Goal: Book appointment/travel/reservation

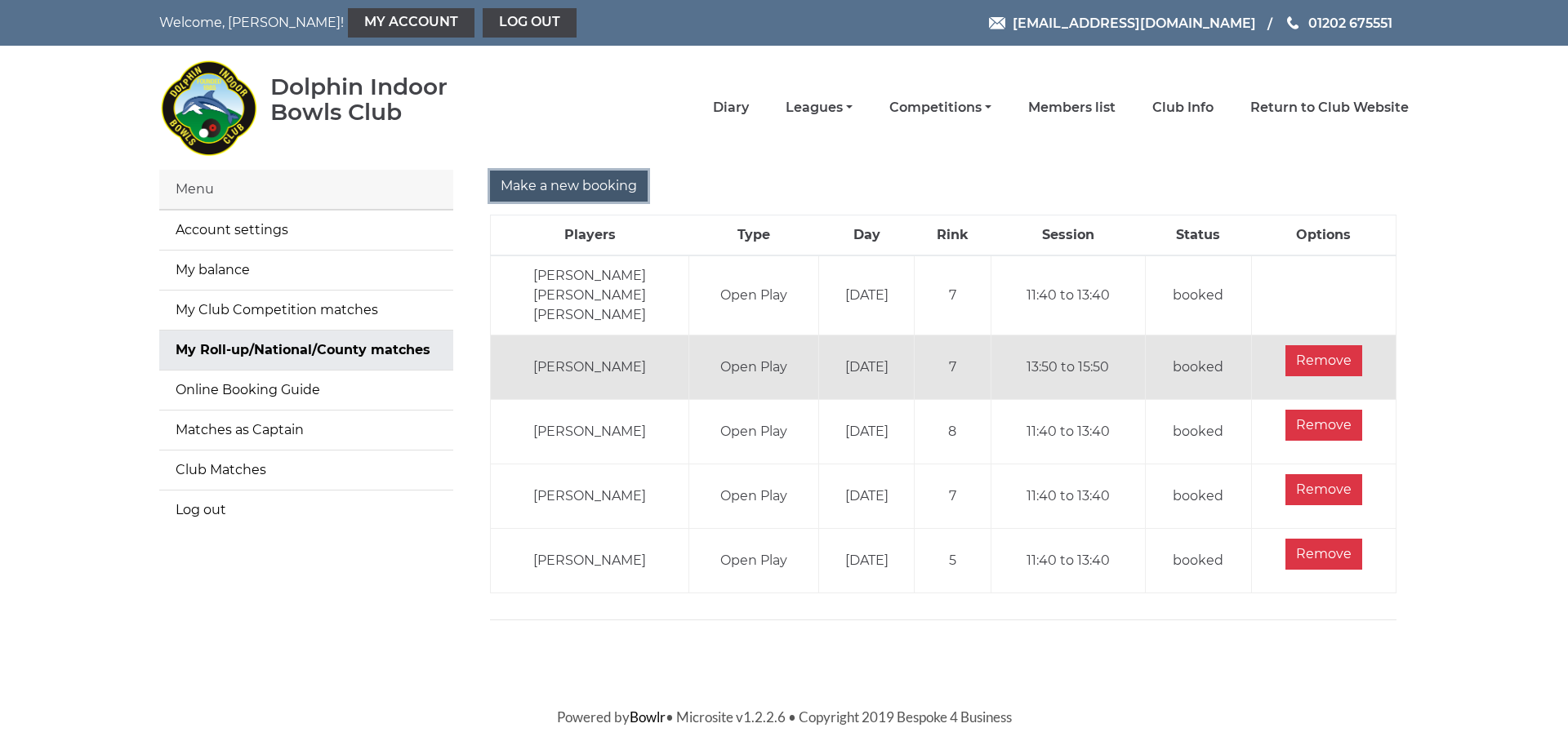
click at [599, 188] on input "Make a new booking" at bounding box center [568, 186] width 157 height 31
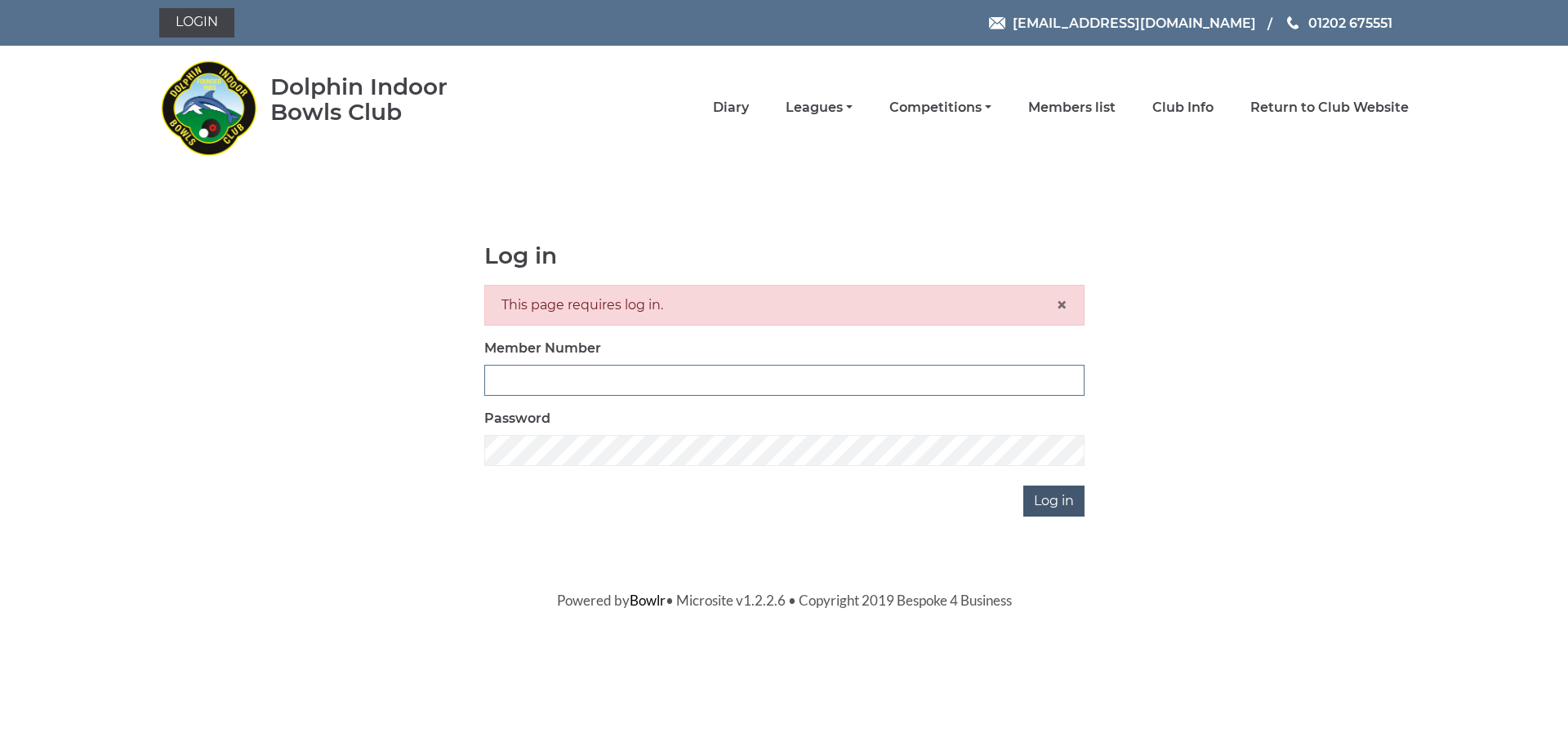
type input "3279"
click at [1061, 500] on input "Log in" at bounding box center [1054, 501] width 61 height 31
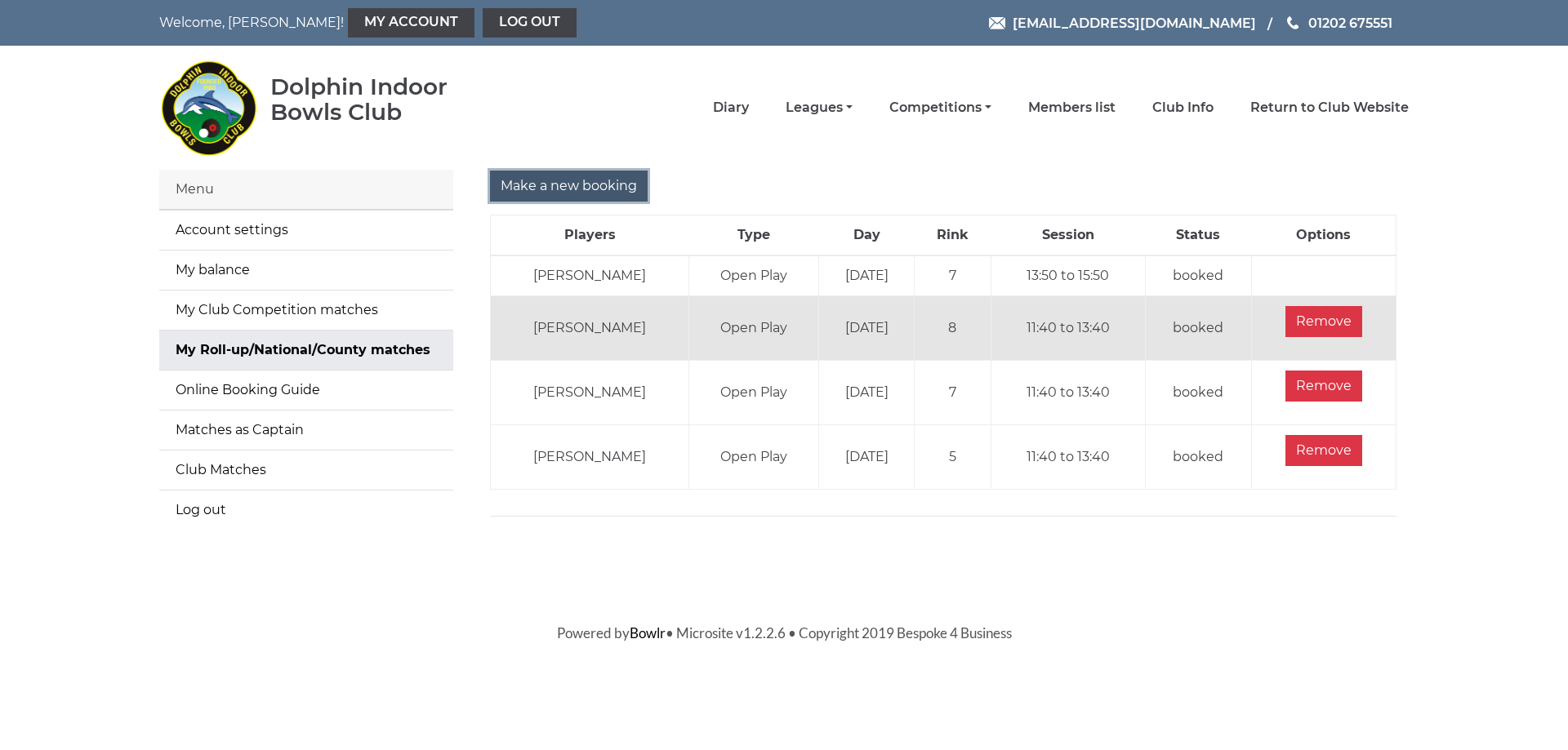
click at [595, 189] on input "Make a new booking" at bounding box center [568, 186] width 157 height 31
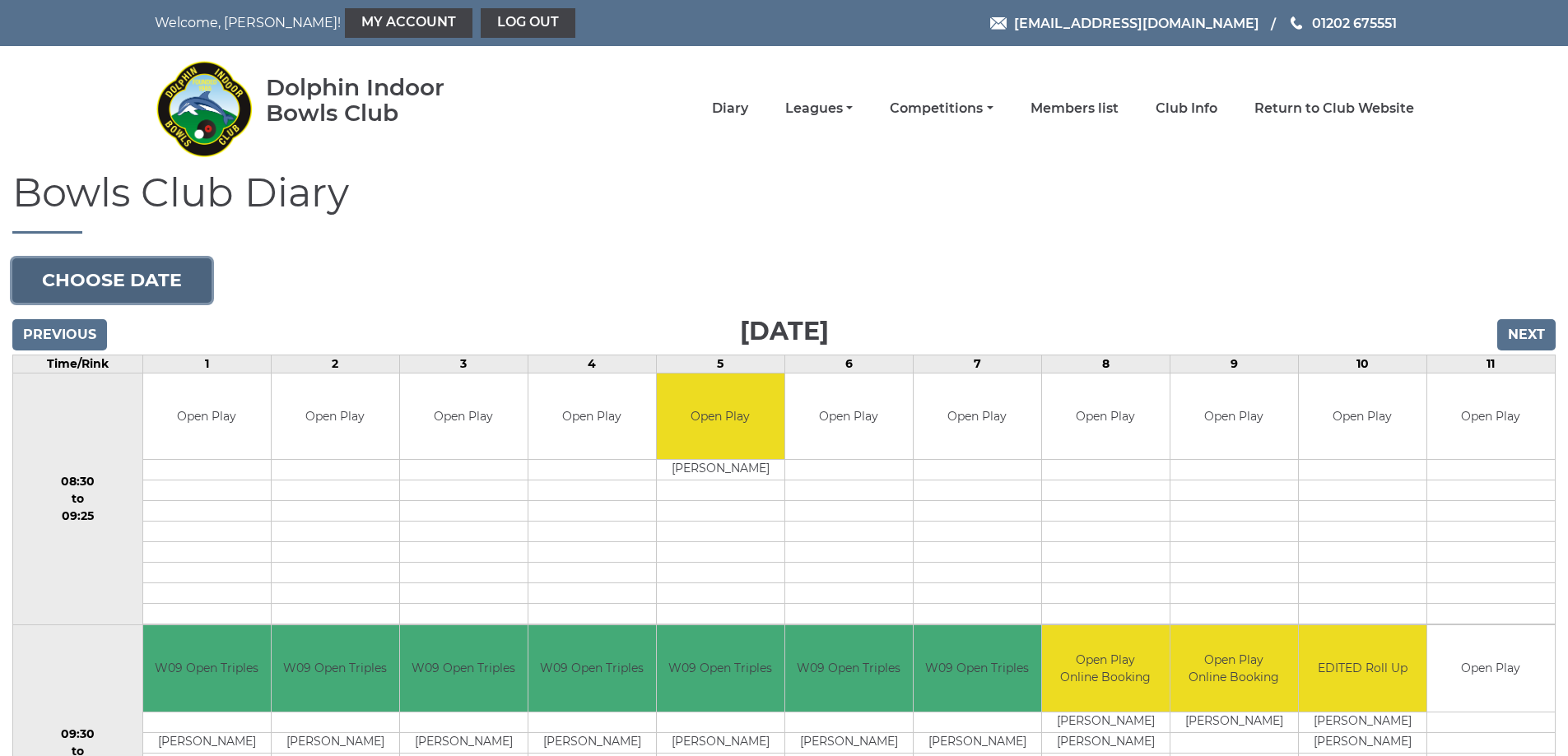
click at [162, 287] on button "Choose date" at bounding box center [112, 280] width 199 height 45
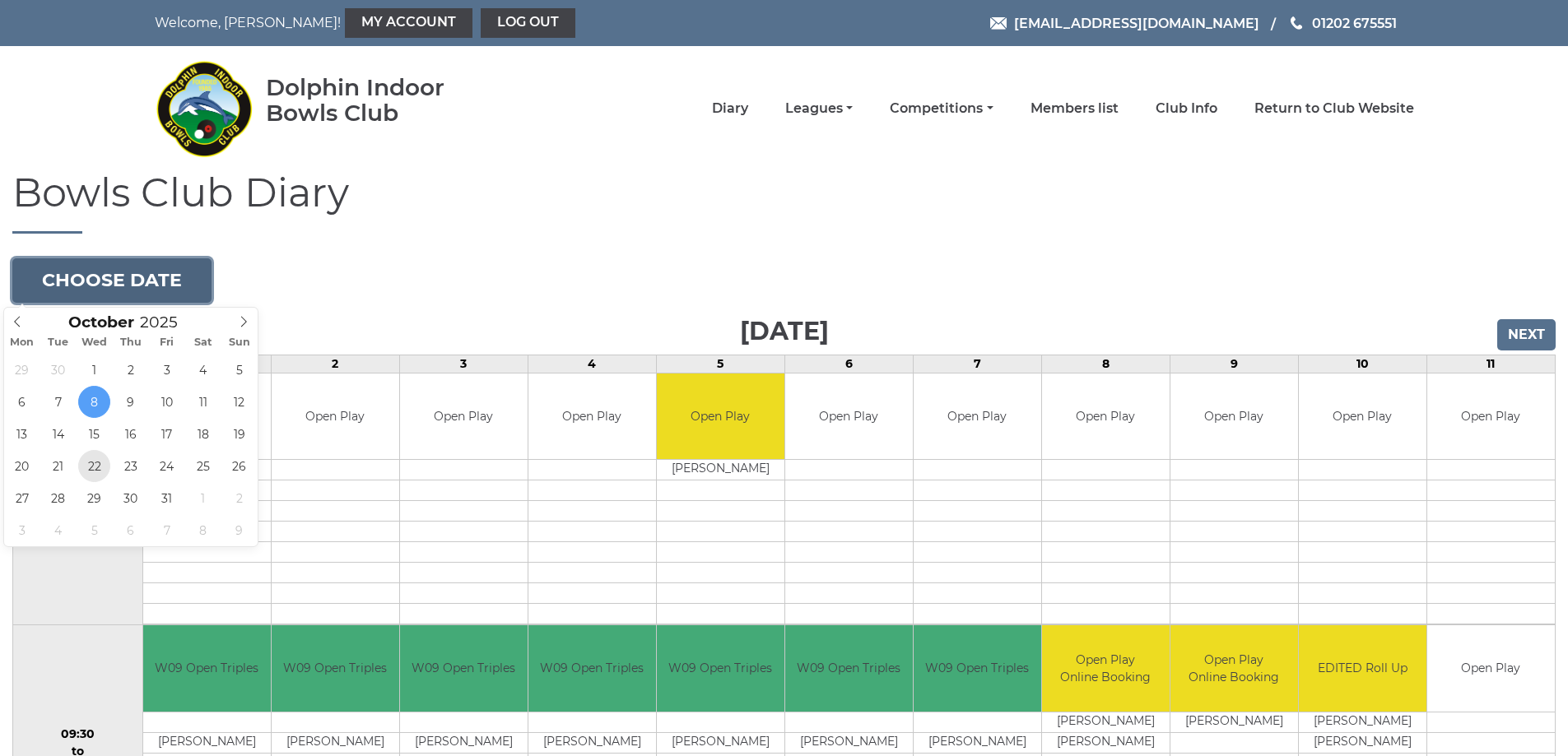
type input "[DATE]"
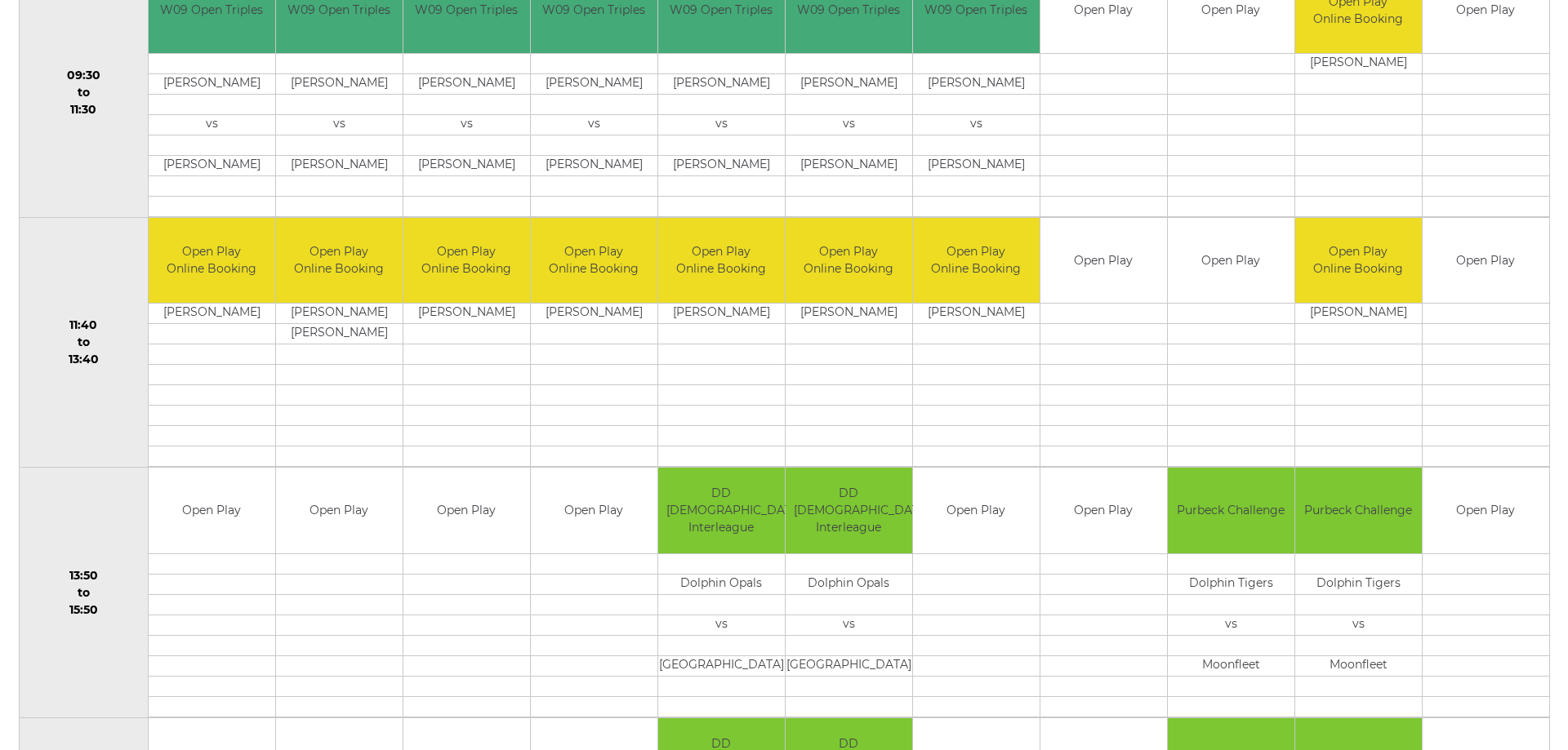
scroll to position [648, 0]
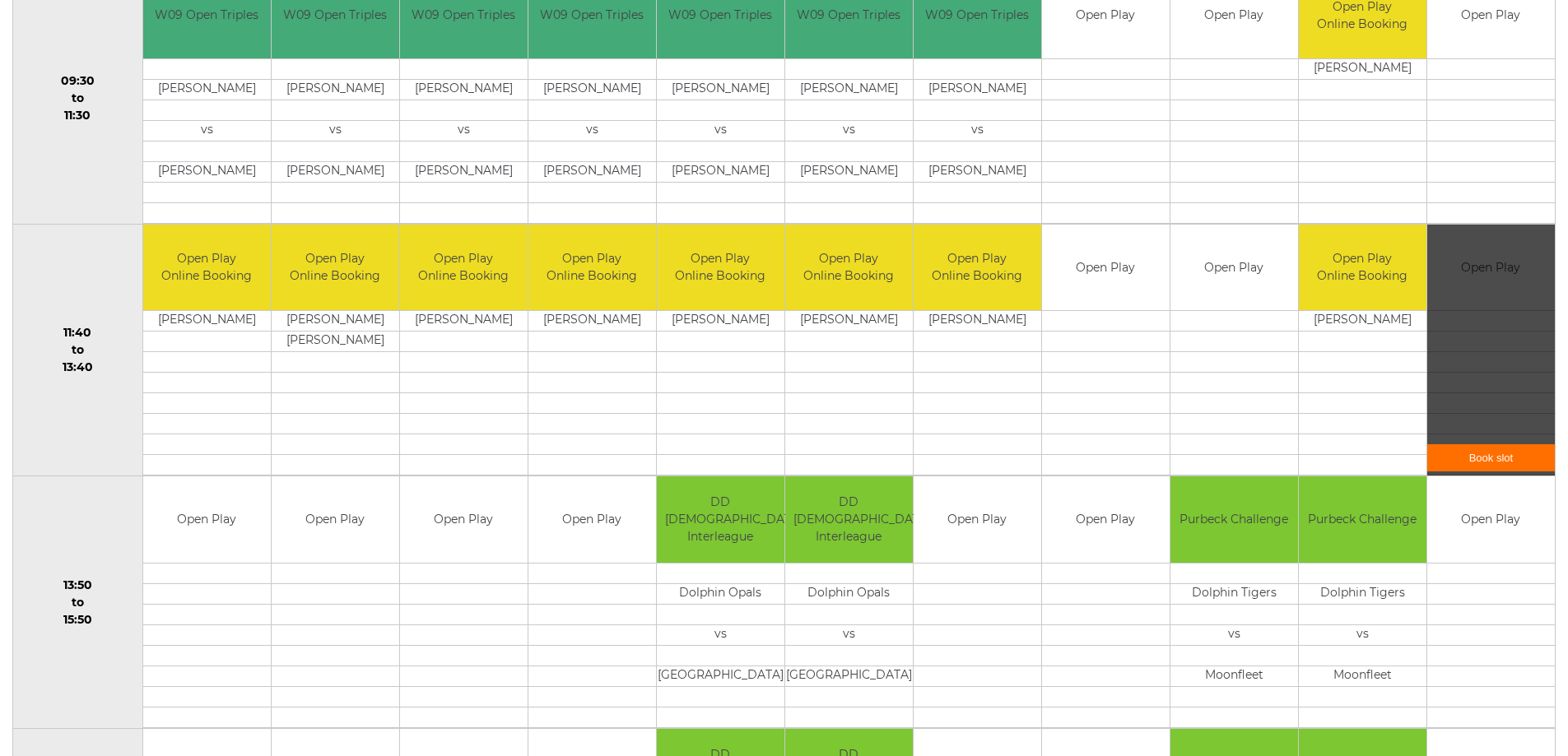
click at [1490, 460] on link "Book slot" at bounding box center [1491, 457] width 128 height 27
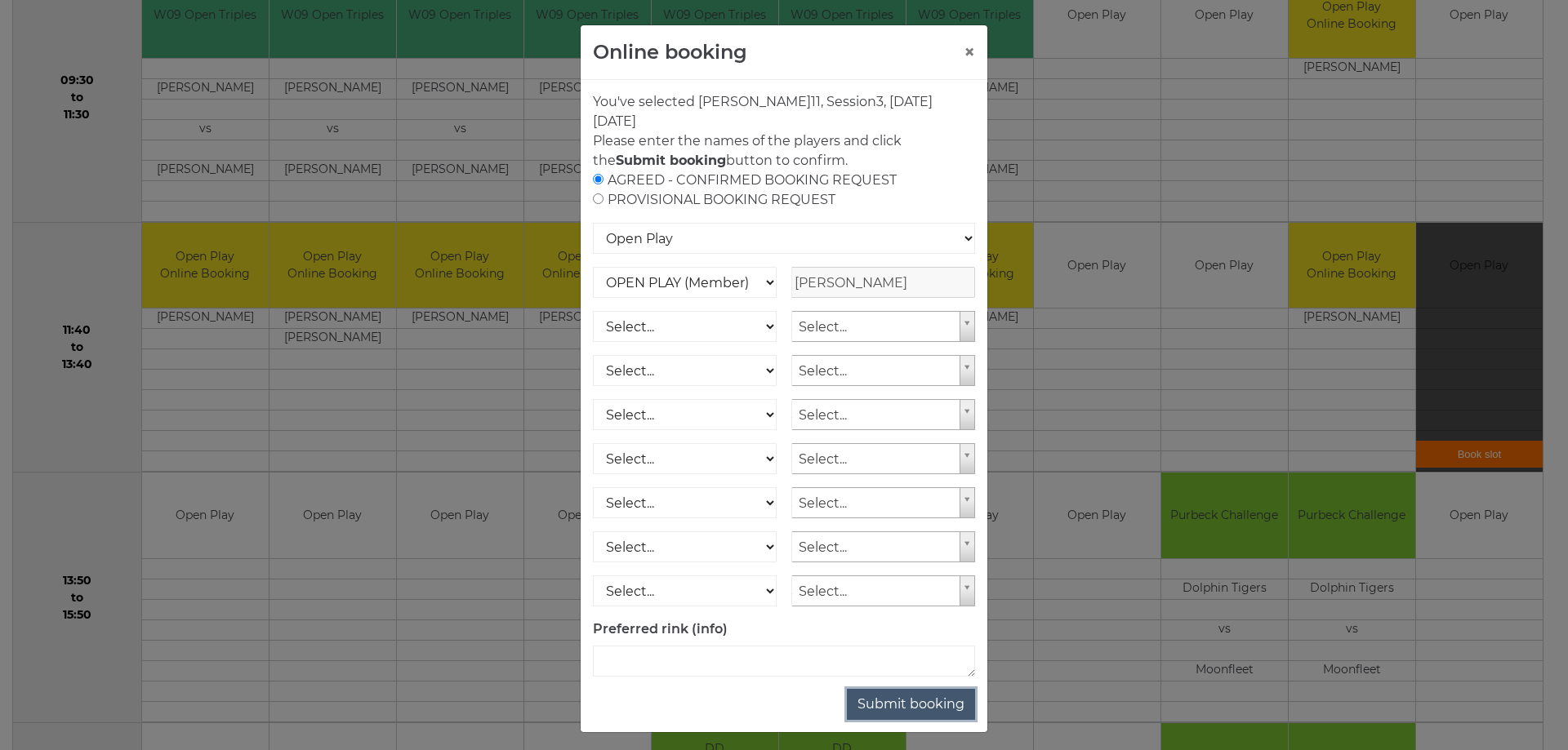
click at [923, 711] on button "Submit booking" at bounding box center [912, 704] width 129 height 31
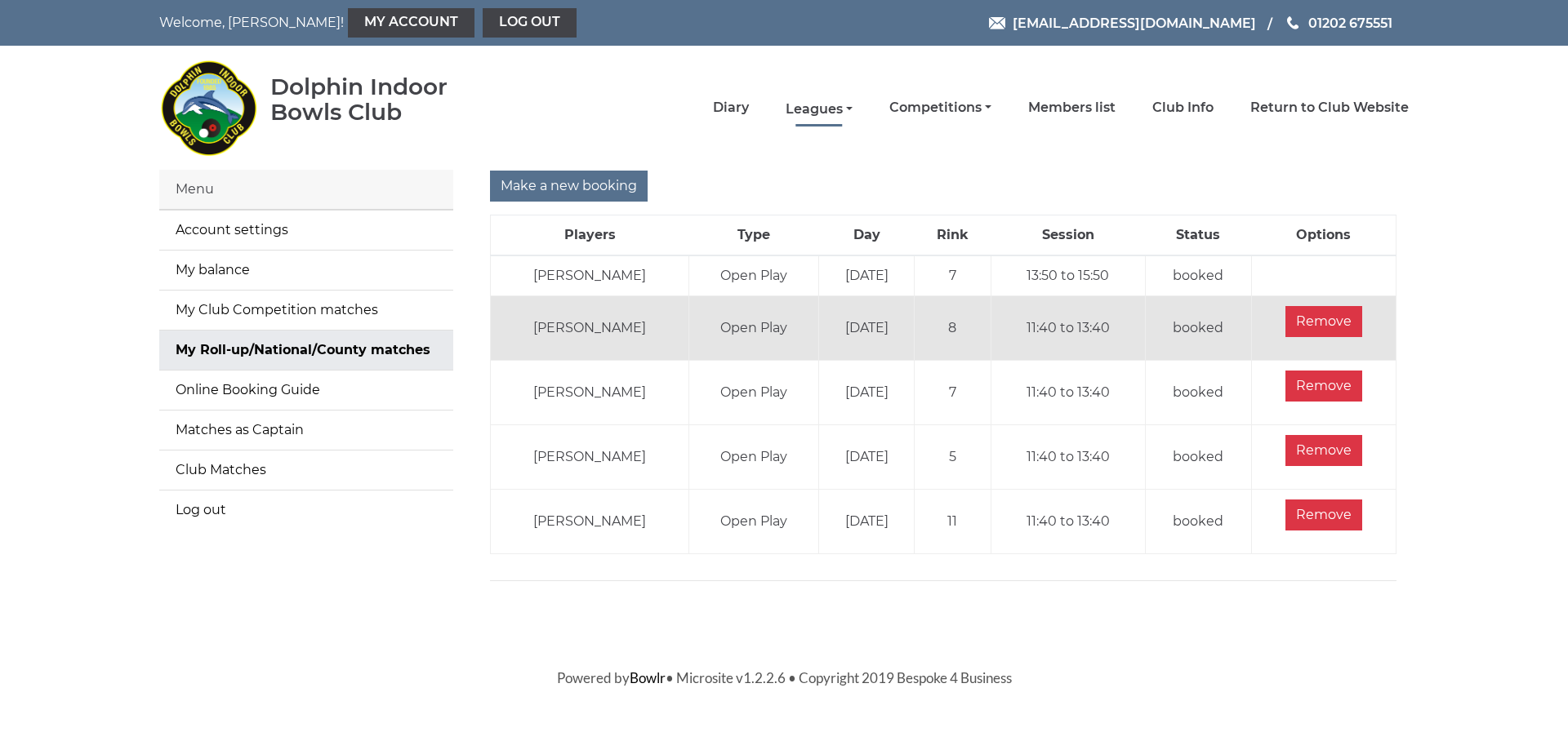
click at [821, 106] on link "Leagues" at bounding box center [820, 110] width 67 height 18
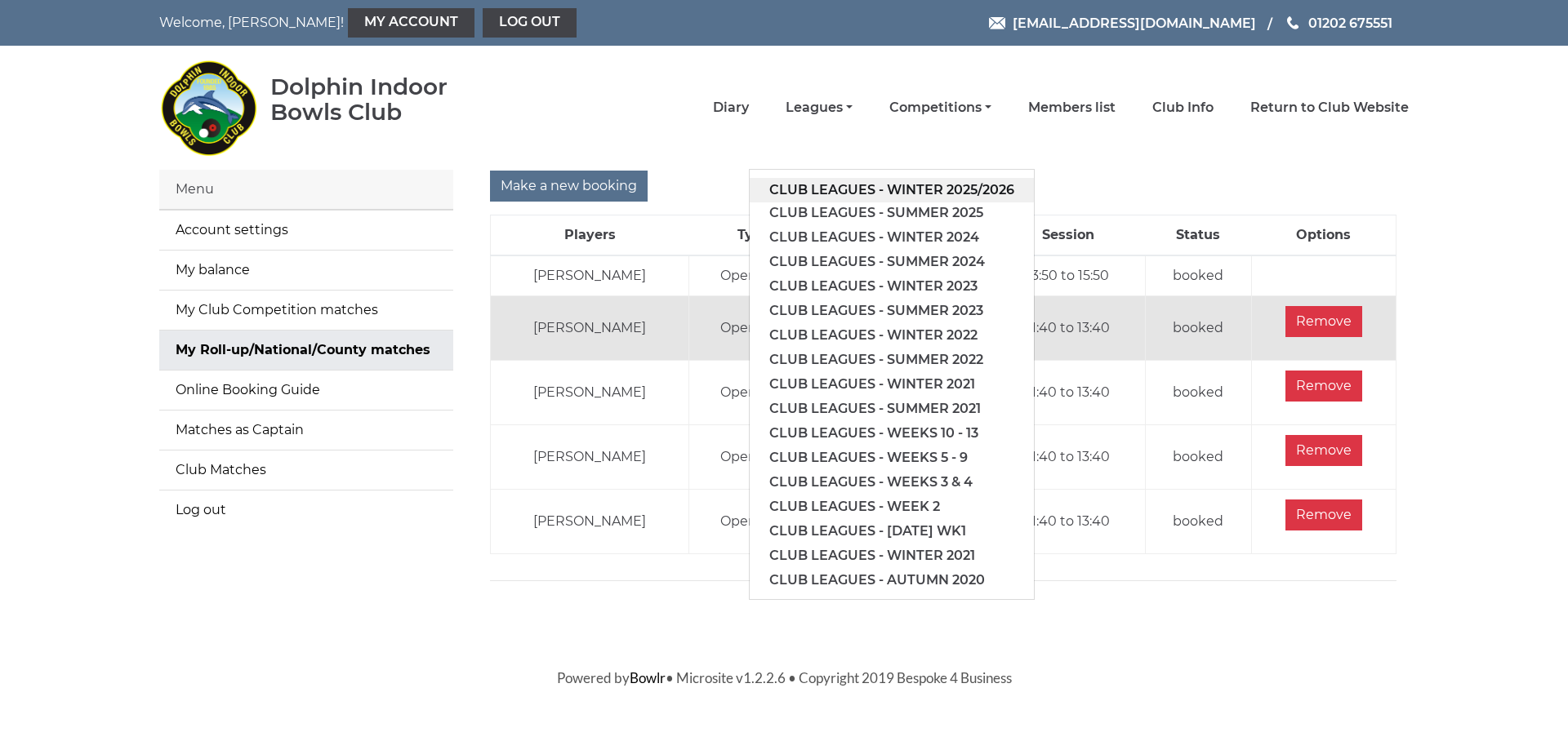
click at [864, 181] on link "Club leagues - Winter 2025/2026" at bounding box center [892, 190] width 285 height 25
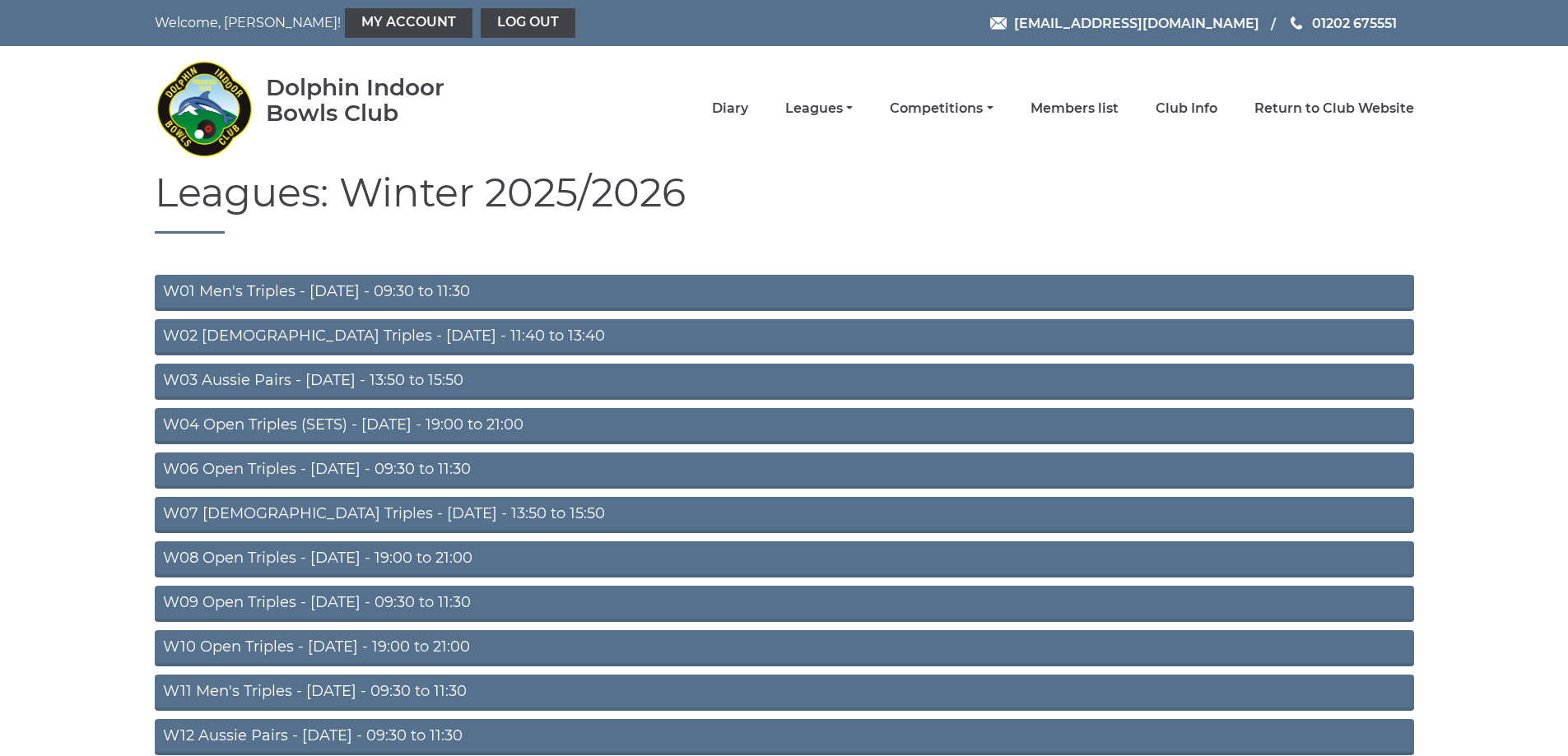
click at [302, 374] on link "W03 Aussie Pairs - Monday - 13:50 to 15:50" at bounding box center [784, 381] width 1259 height 36
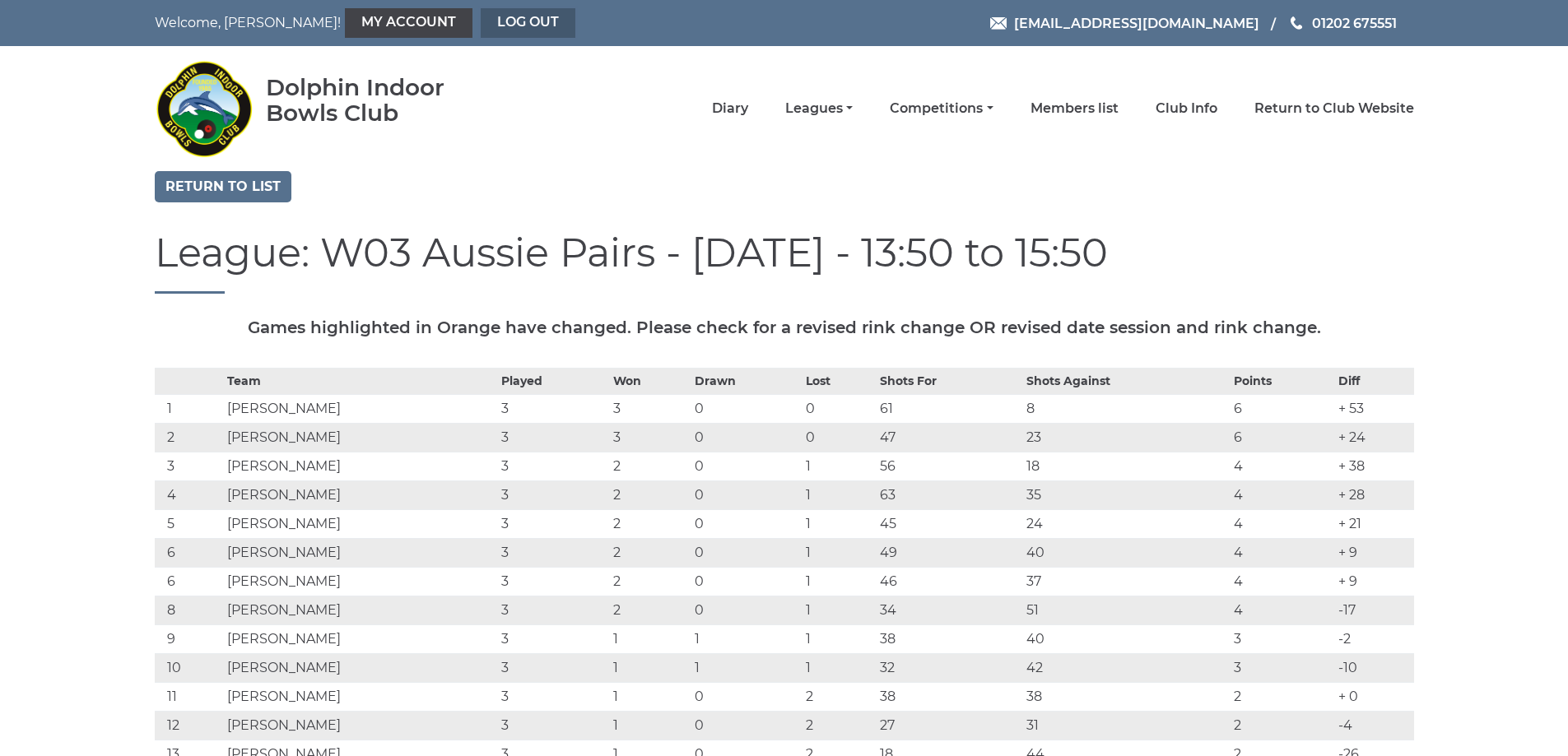
click at [492, 17] on link "Log out" at bounding box center [528, 23] width 95 height 30
